Goal: Transaction & Acquisition: Purchase product/service

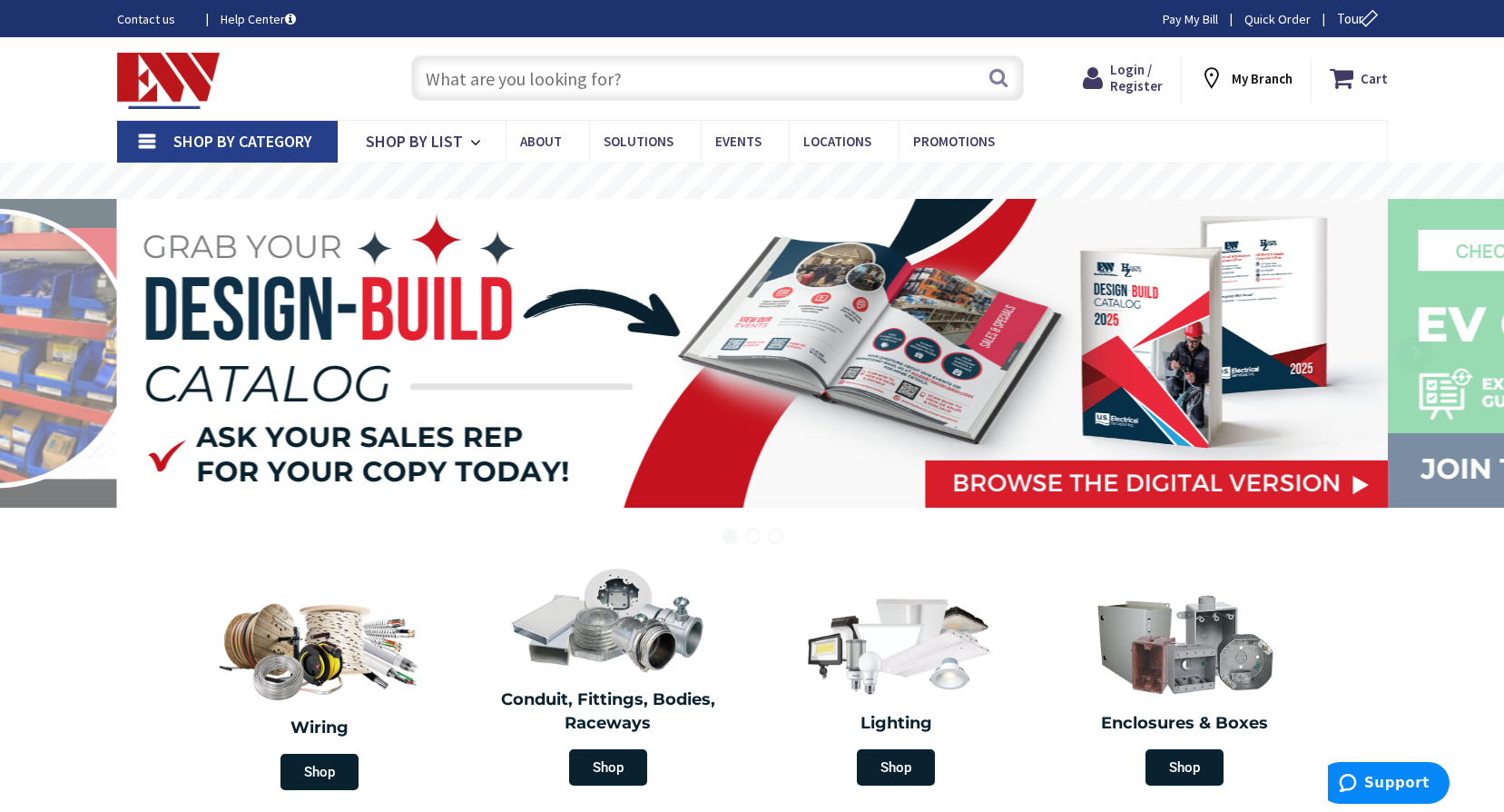
click at [571, 71] on input "text" at bounding box center [718, 78] width 613 height 45
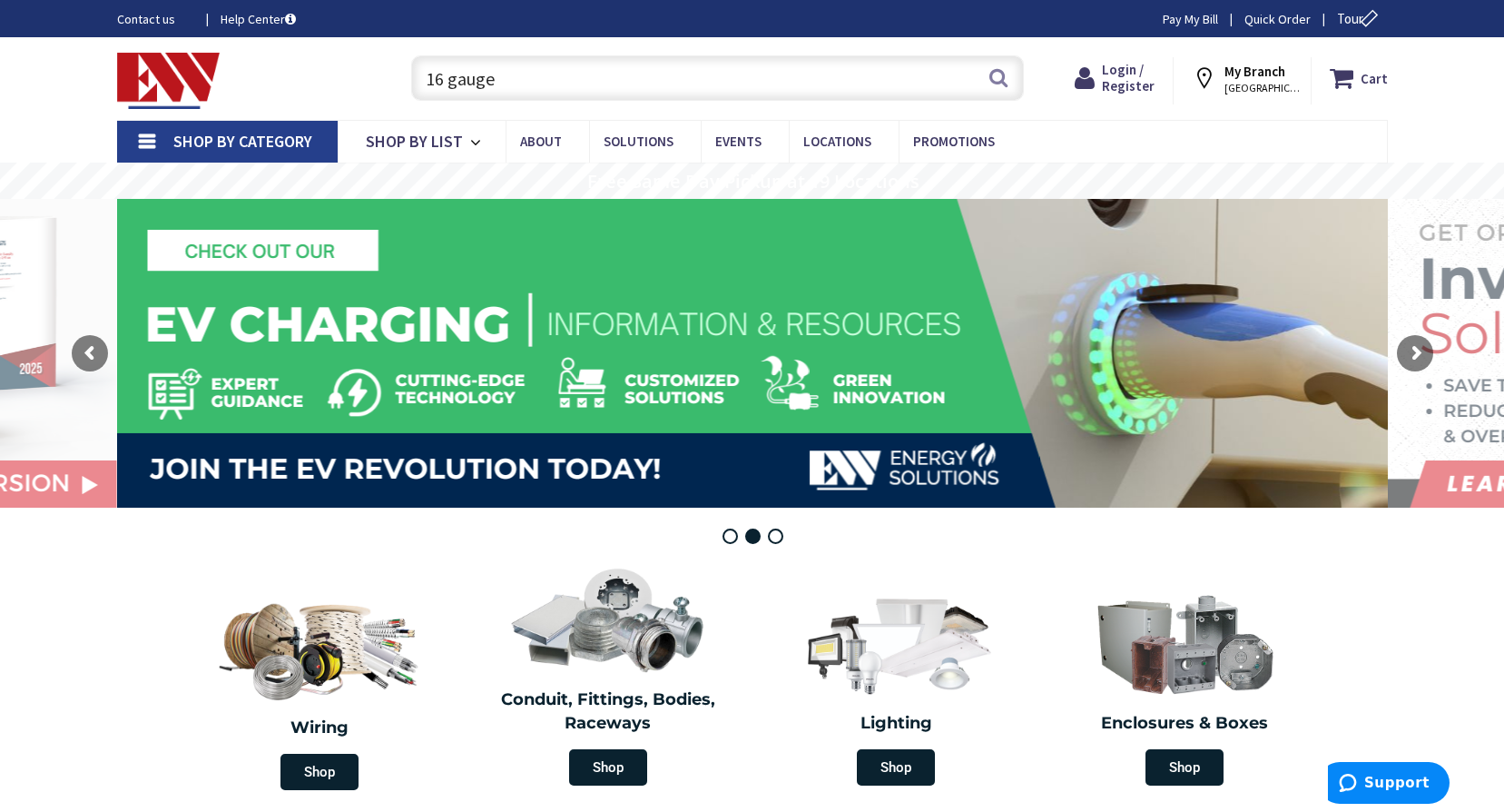
type input "16 gauge"
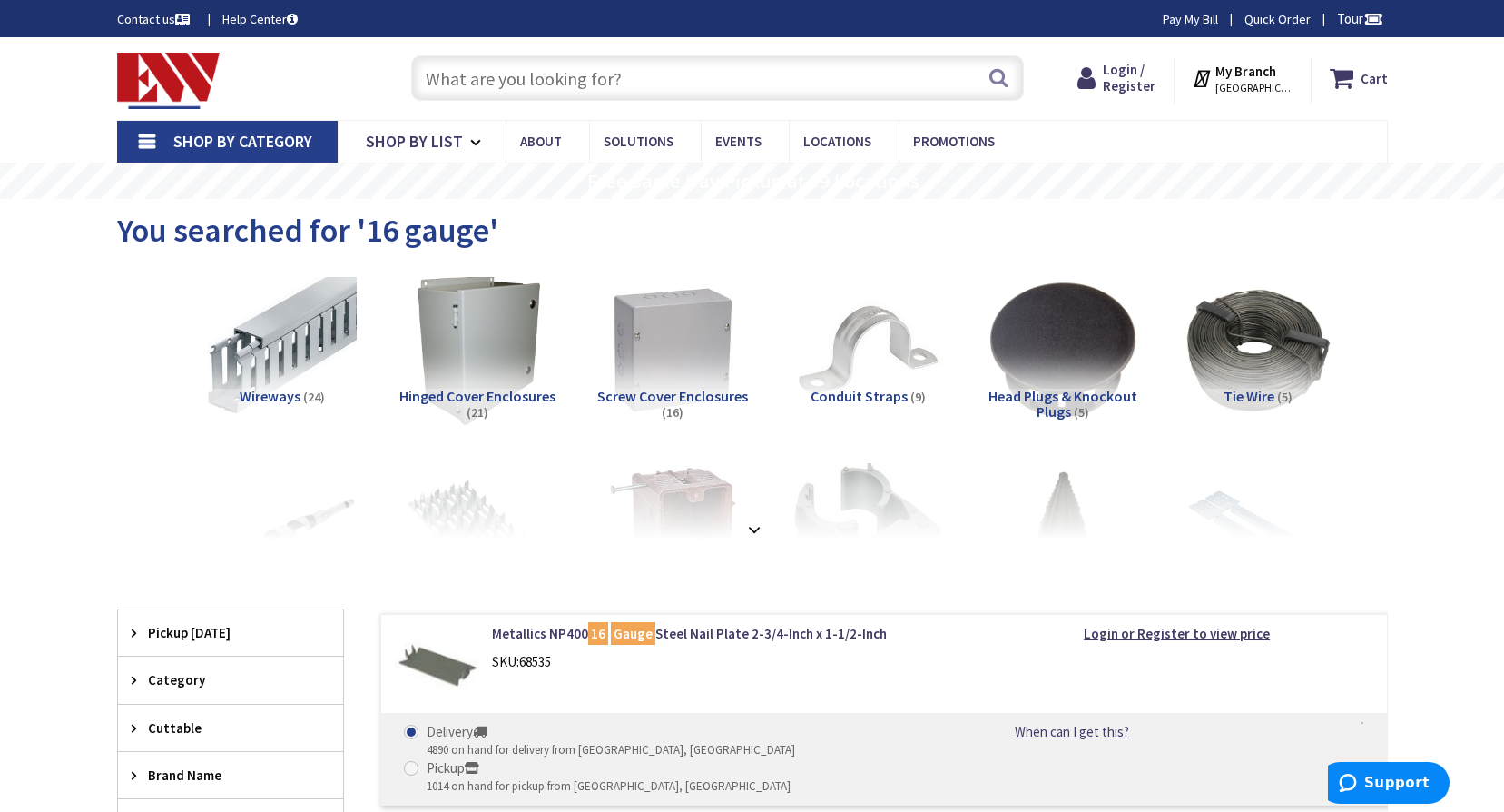
click at [549, 80] on input "text" at bounding box center [718, 78] width 613 height 45
paste input "https://www.ew-ct.com/mtw-16-blk-str-2-64-500sp-stranded-copper-machine-tool-wi…"
type input "https://www.ew-ct.com/mtw-16-blk-str-2-64-500sp-stranded-copper-machine-tool-wi…"
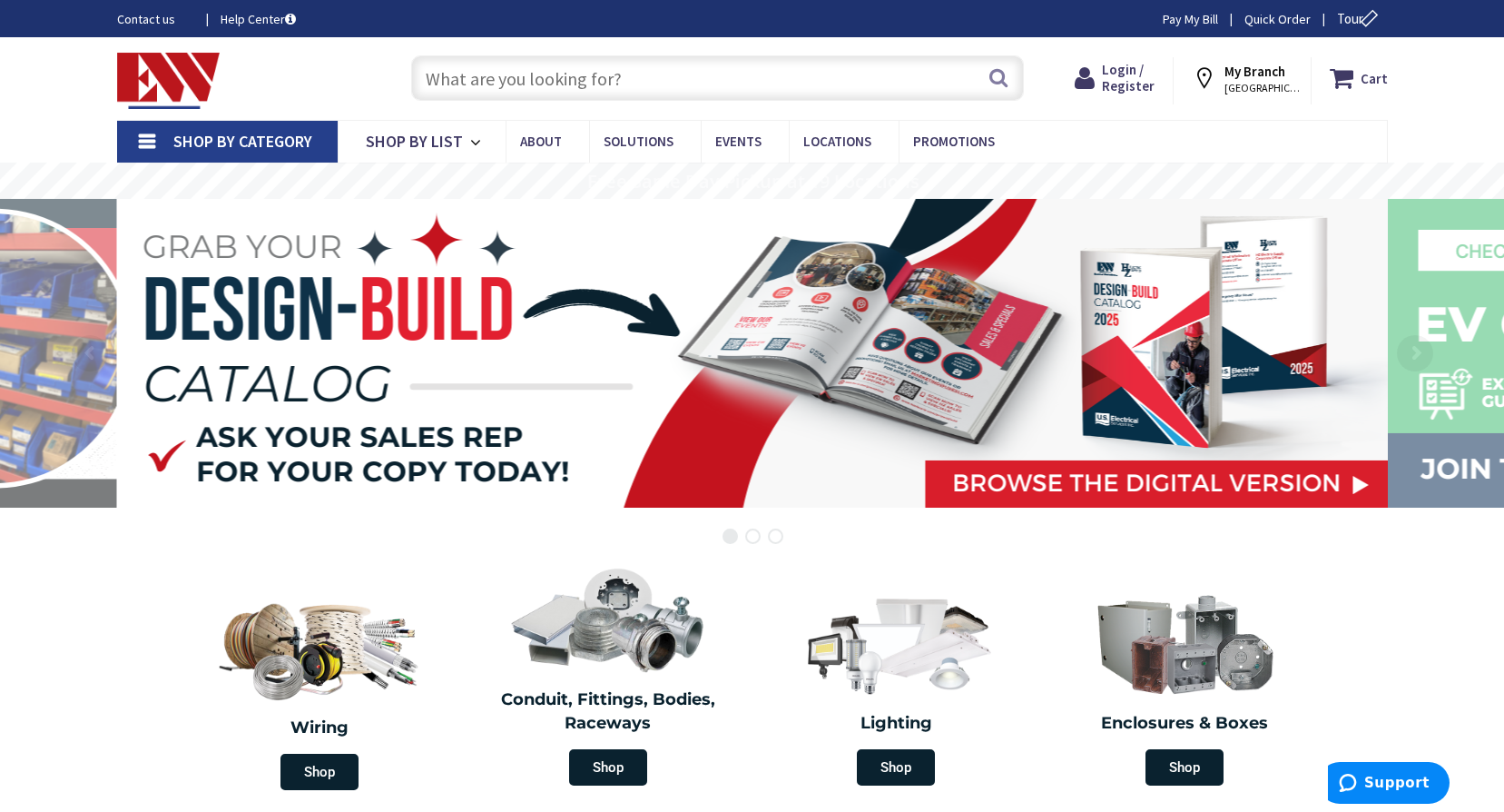
click at [191, 132] on span "Shop By Category" at bounding box center [243, 141] width 139 height 21
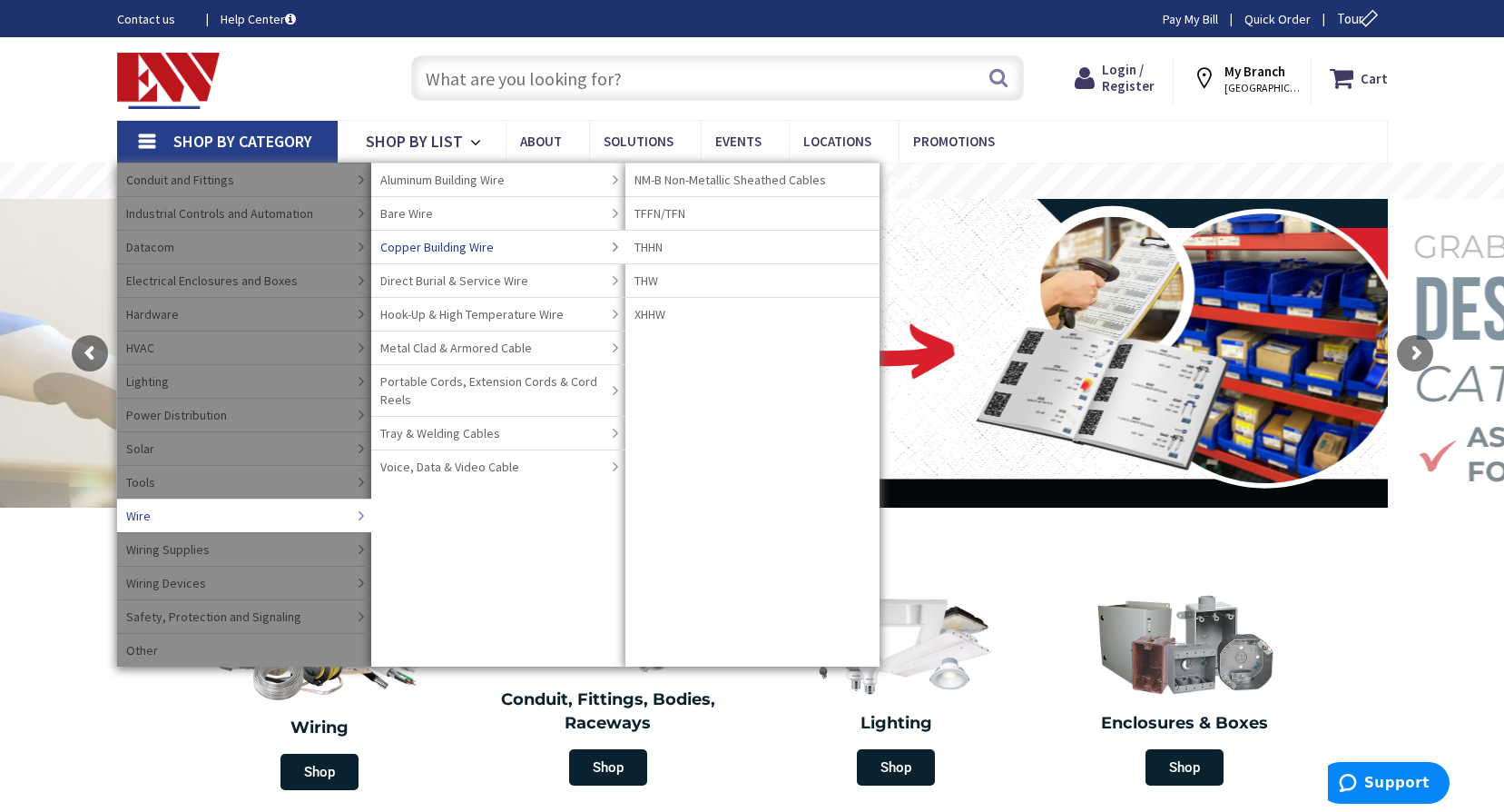
click at [539, 254] on link "Copper Building Wire" at bounding box center [498, 246] width 254 height 34
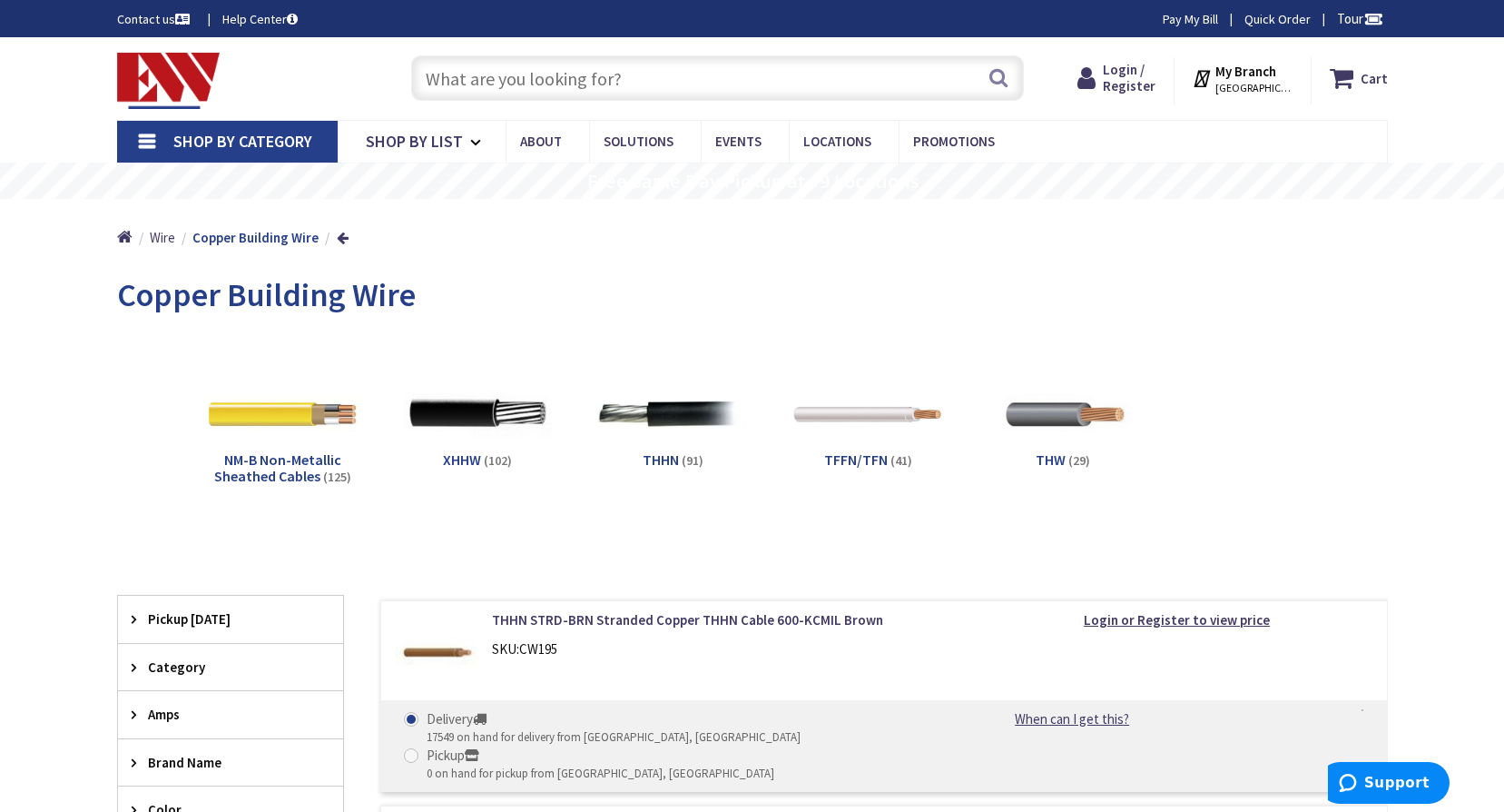
click at [281, 147] on span "Shop By Category" at bounding box center [243, 141] width 139 height 21
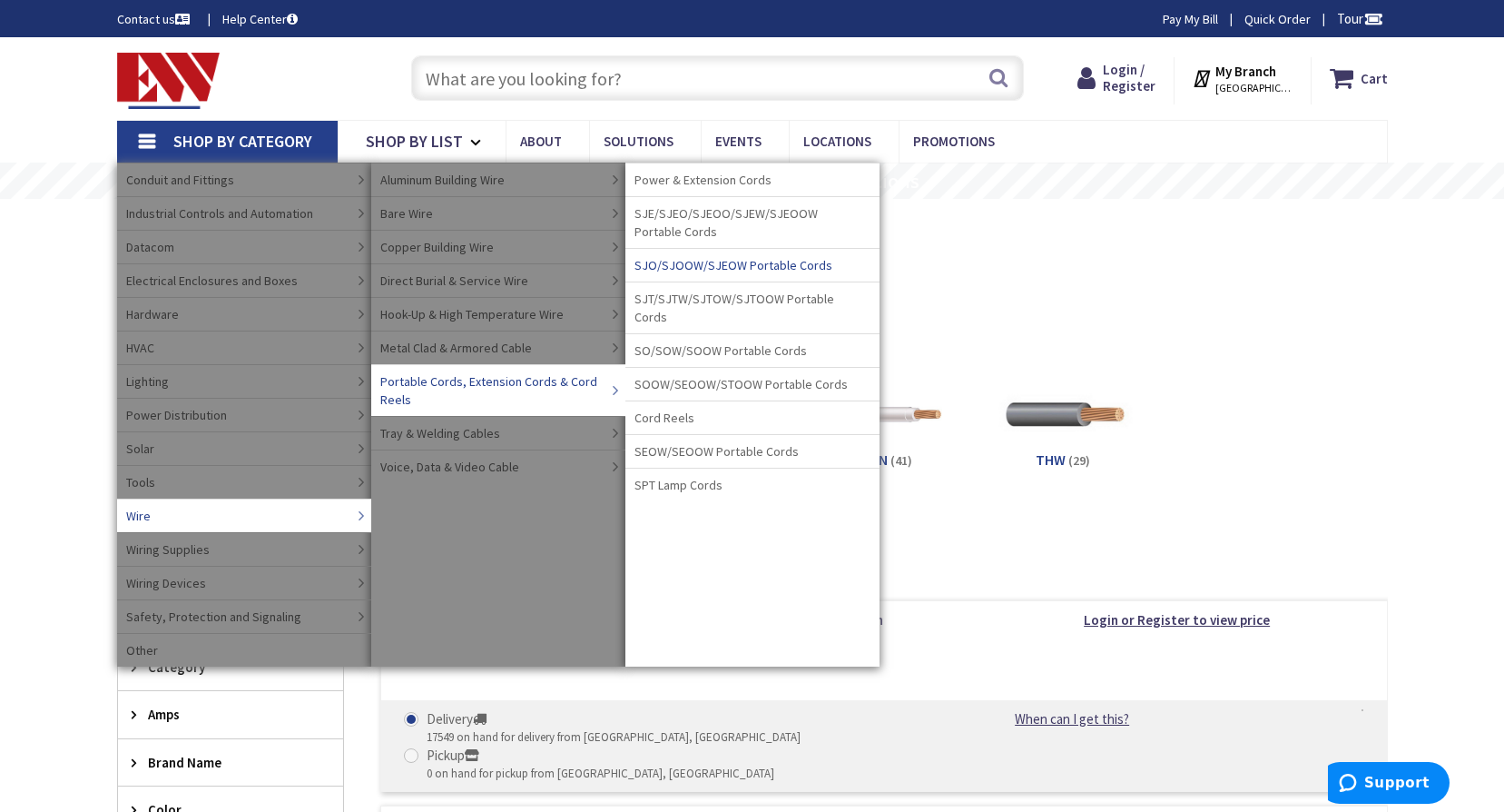
click at [738, 267] on span "SJO/SJOOW/SJEOW Portable Cords" at bounding box center [733, 265] width 198 height 18
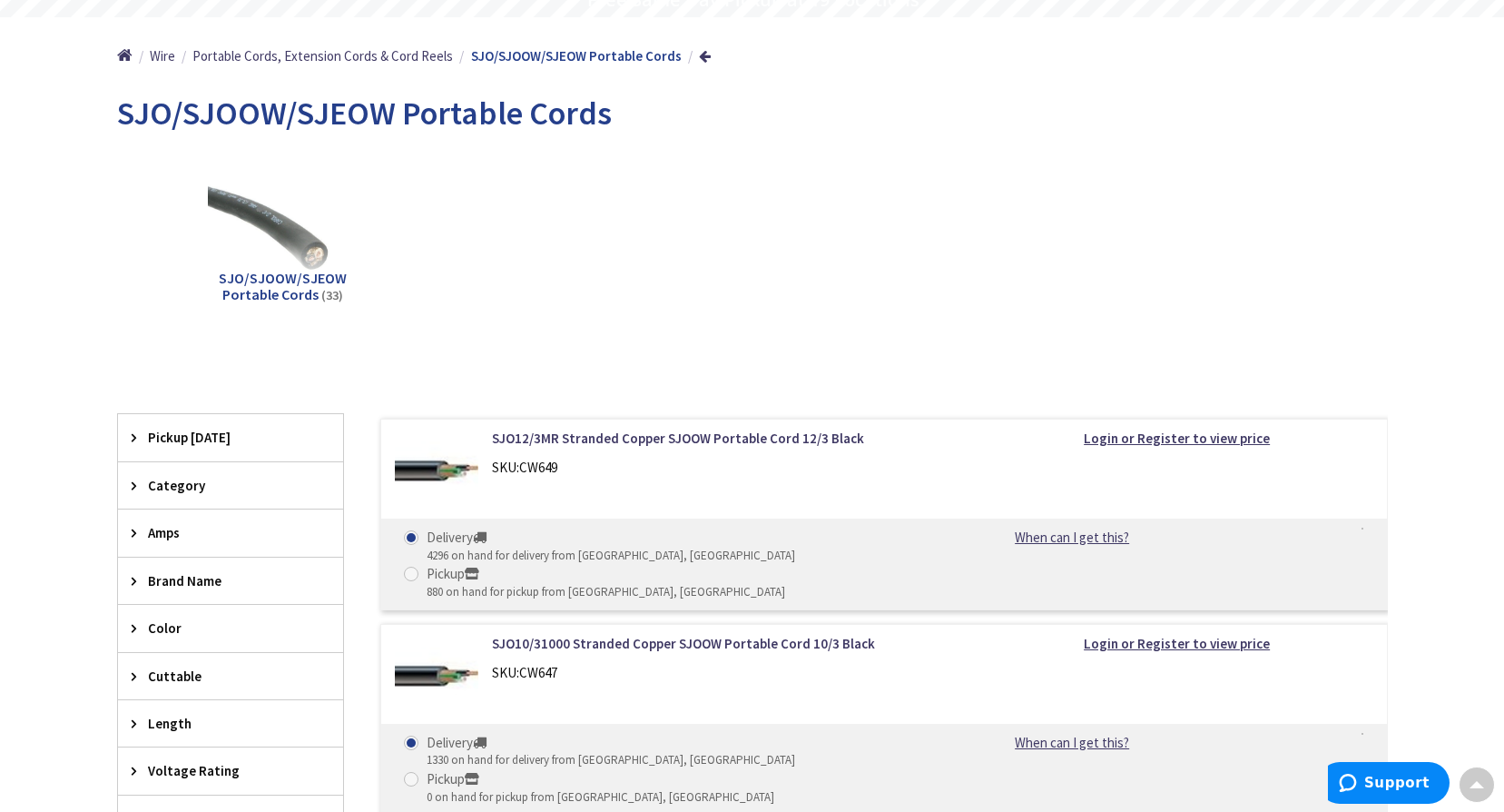
scroll to position [454, 0]
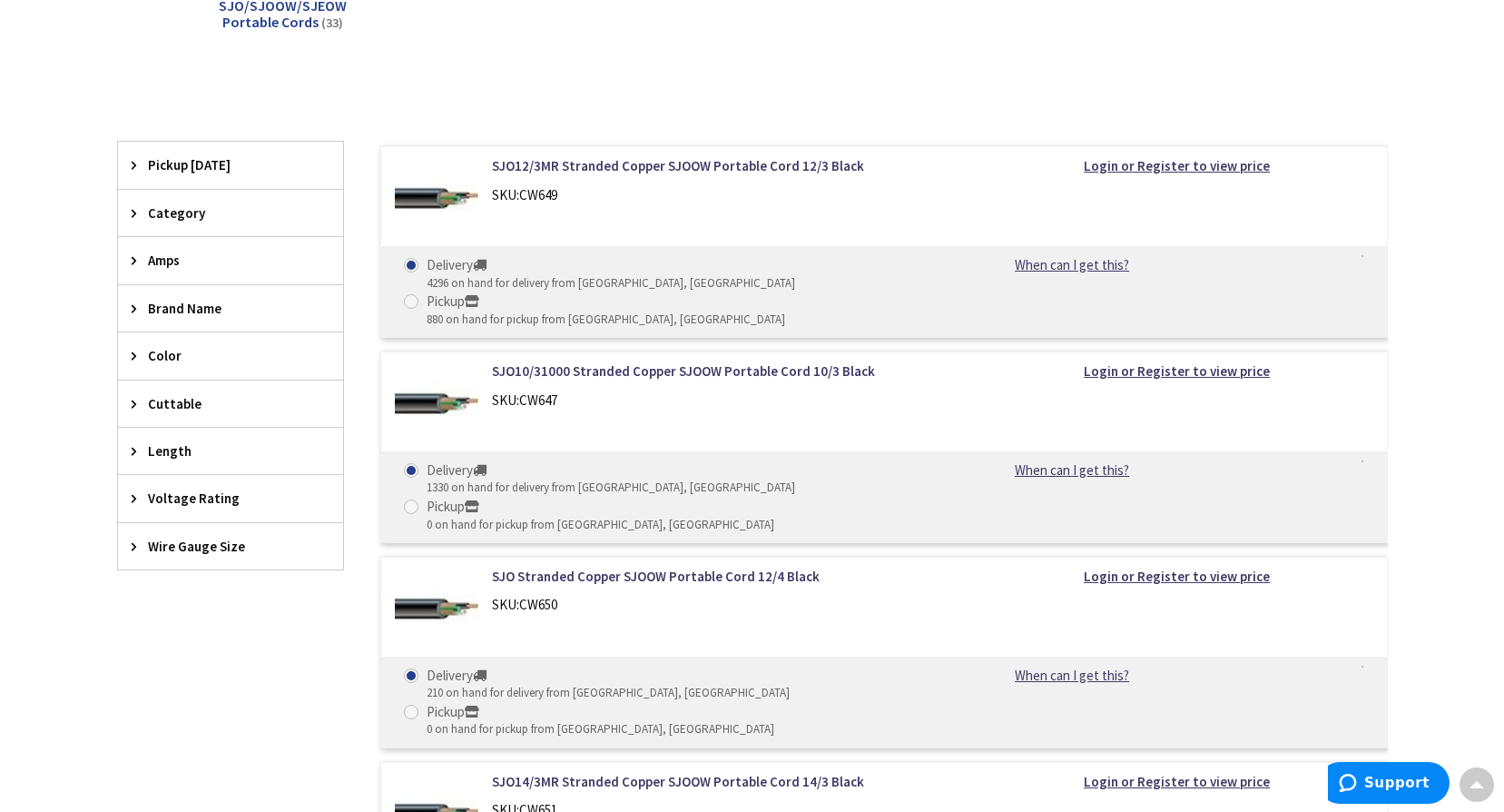
click at [181, 542] on span "Wire Gauge Size" at bounding box center [222, 546] width 148 height 19
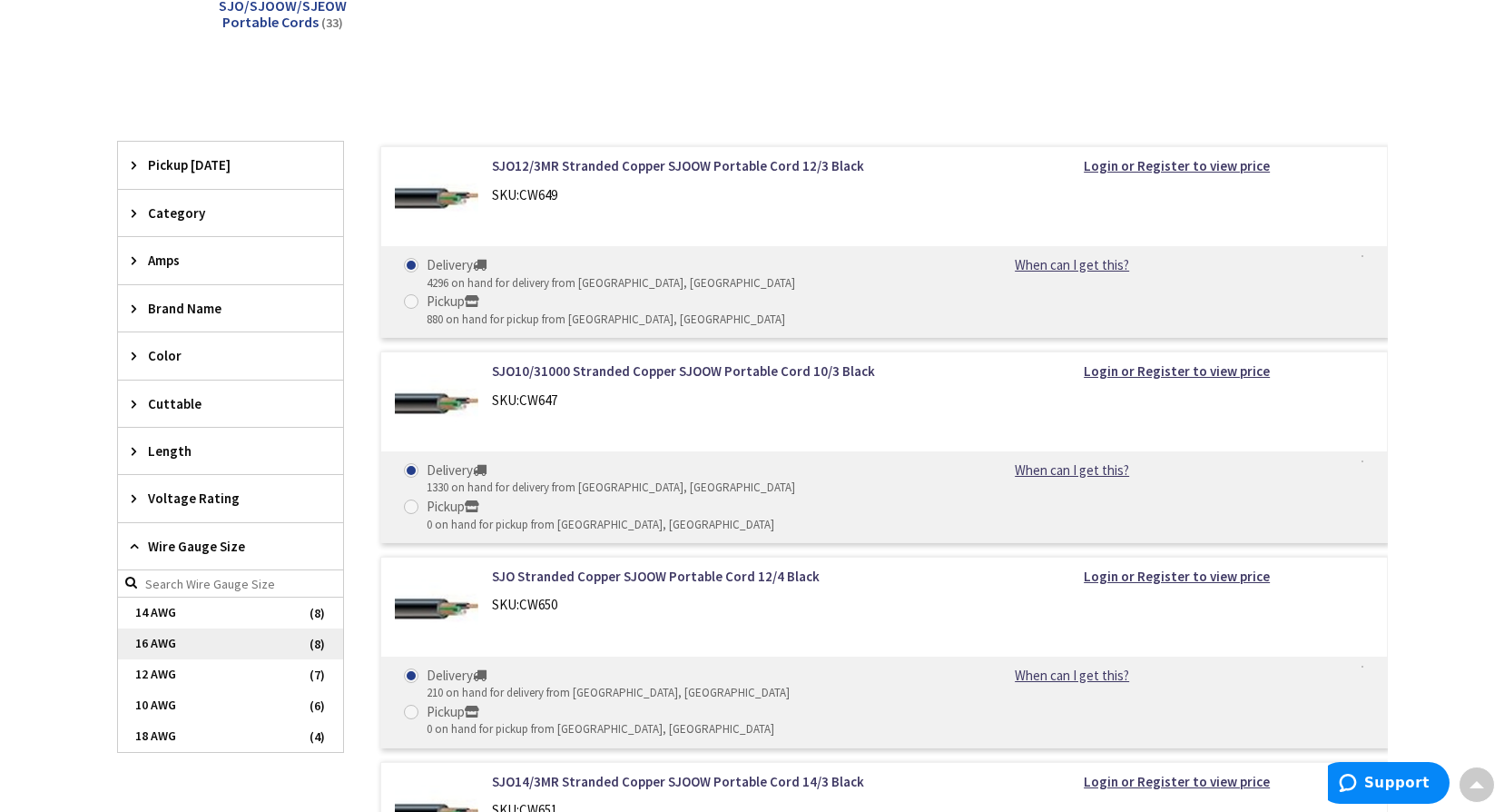
click at [161, 644] on span "16 AWG" at bounding box center [230, 644] width 226 height 31
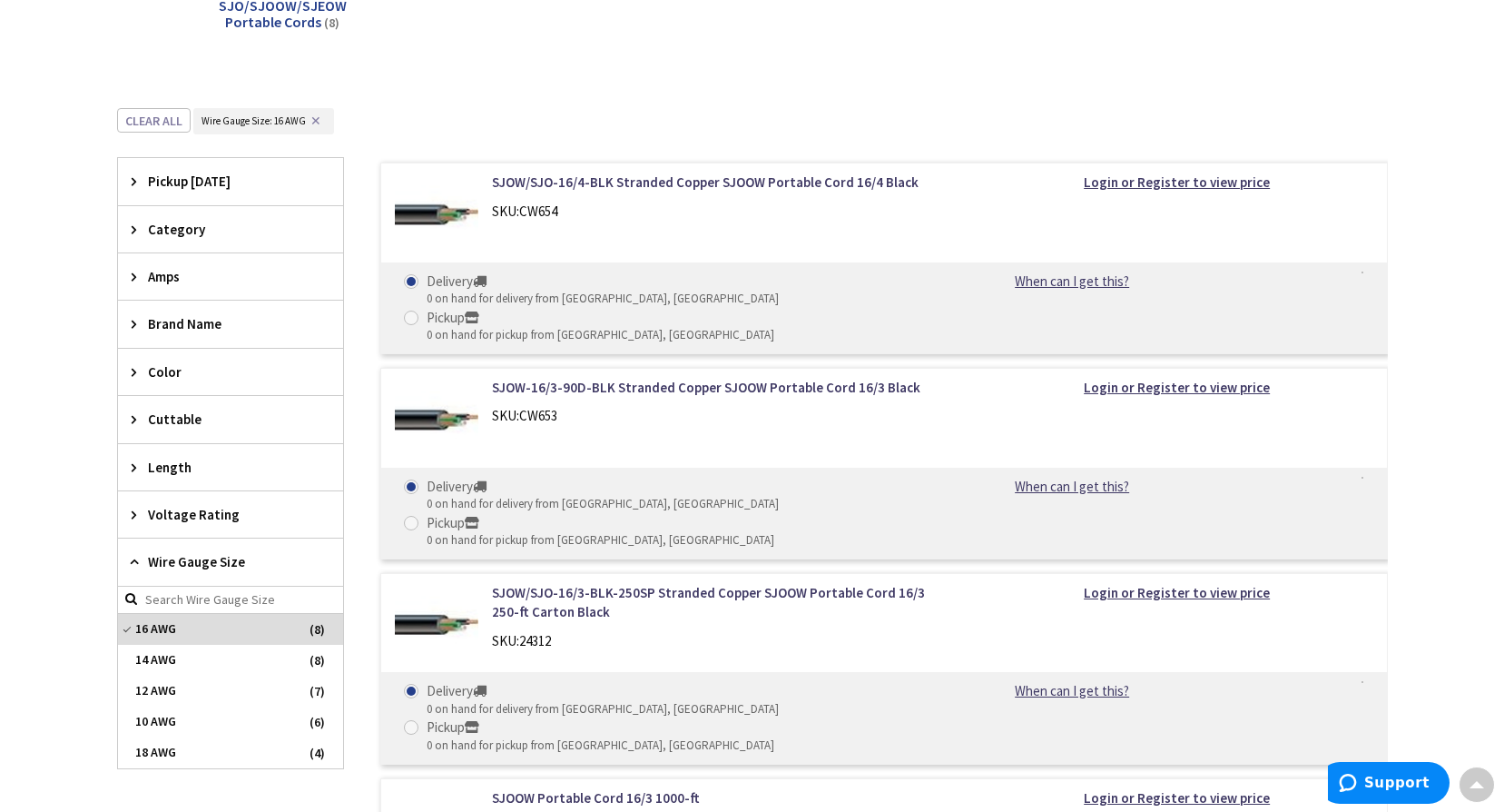
click at [138, 558] on icon at bounding box center [138, 561] width 13 height 13
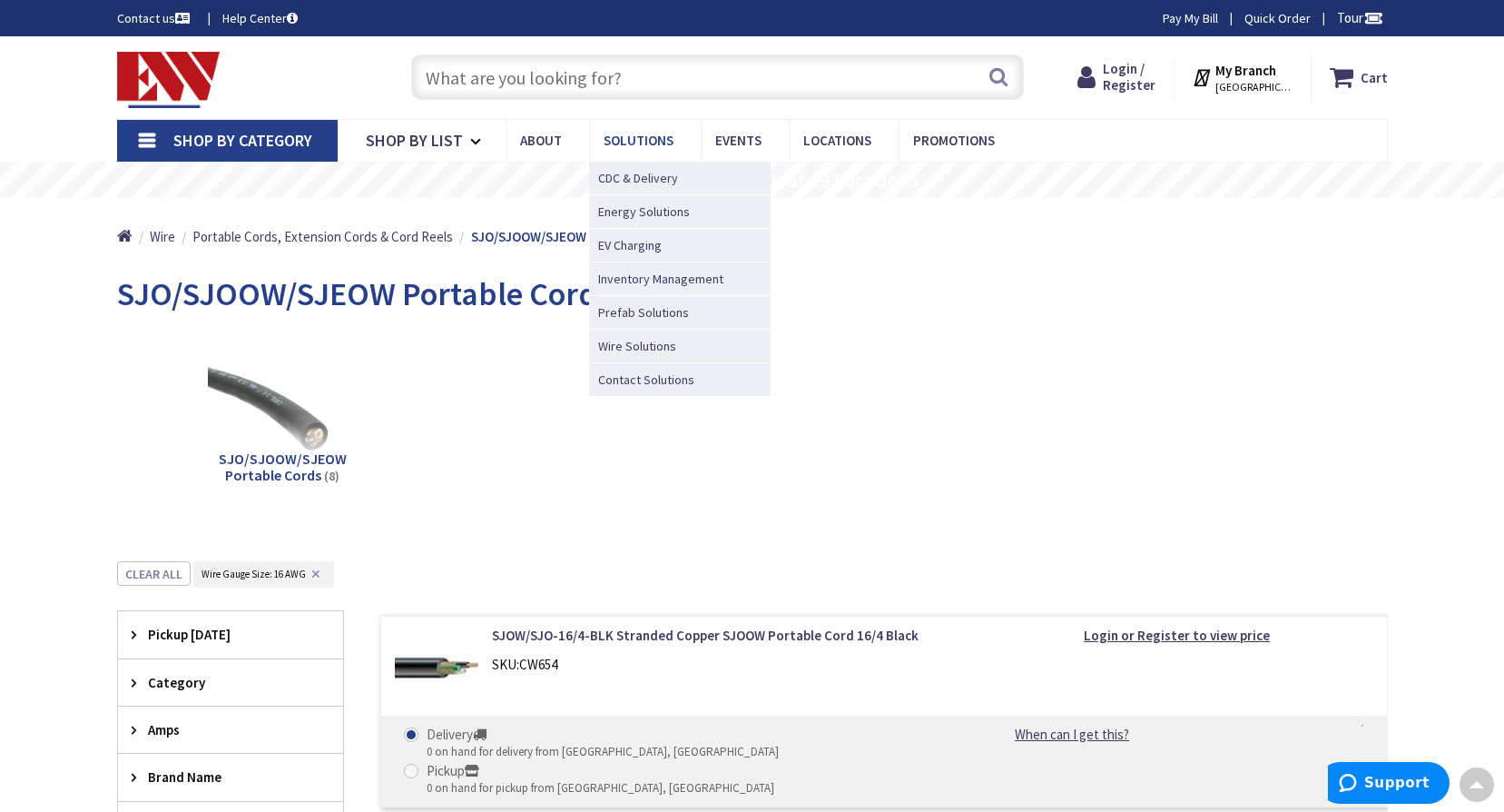
scroll to position [0, 0]
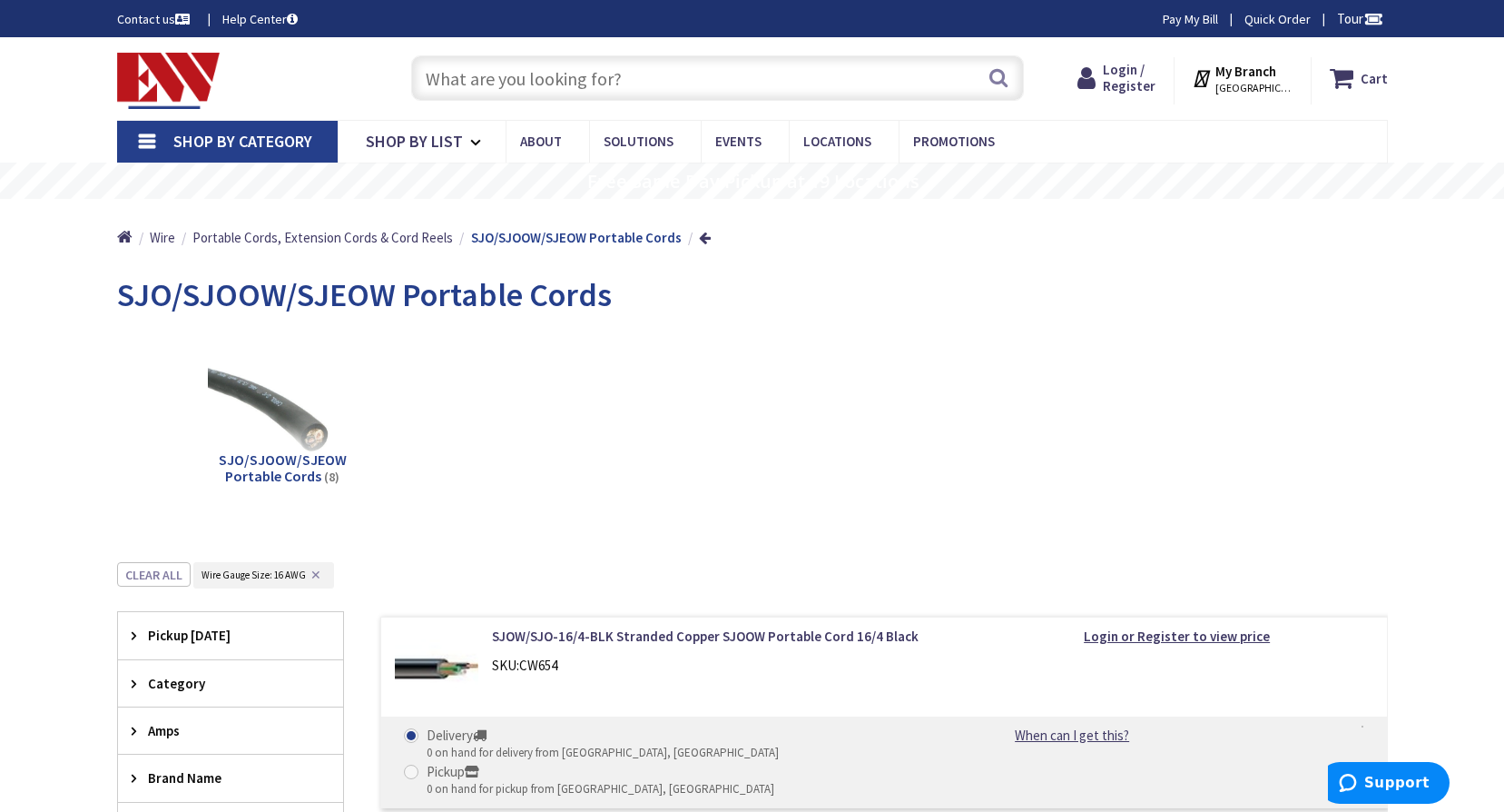
click at [262, 134] on span "Shop By Category" at bounding box center [243, 141] width 139 height 21
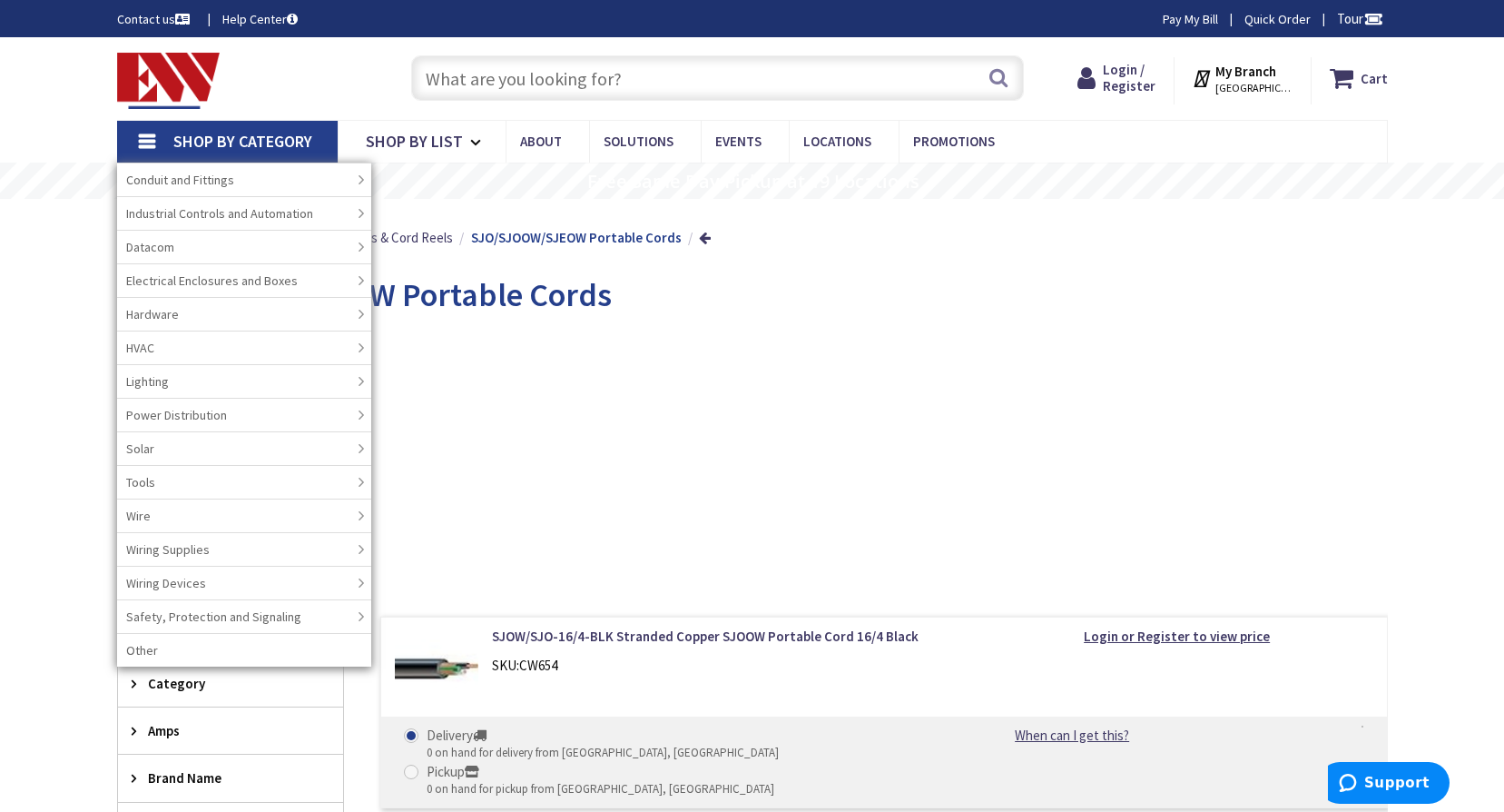
click at [1271, 351] on div "SJO/SJOOW/SJEOW Portable Cords (8)" at bounding box center [752, 427] width 1207 height 195
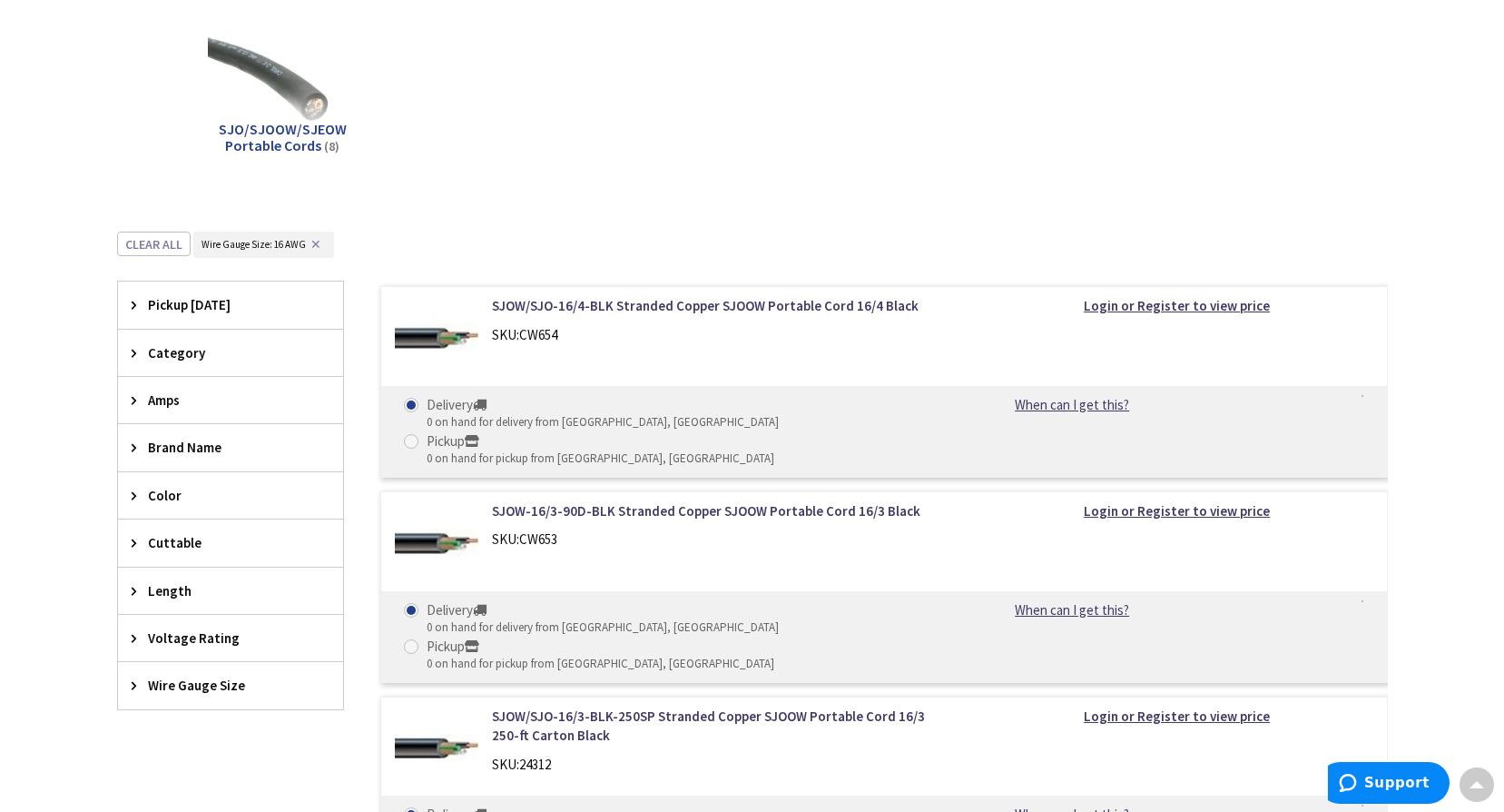
scroll to position [181, 0]
